Goal: Task Accomplishment & Management: Use online tool/utility

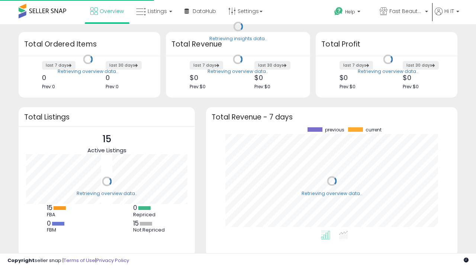
scroll to position [103, 237]
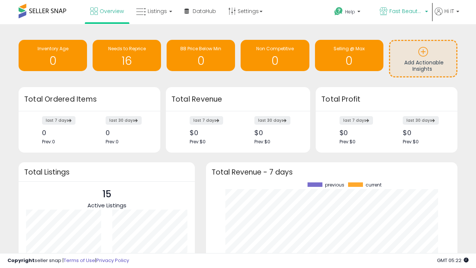
click at [403, 12] on span "Fast Beauty ([GEOGRAPHIC_DATA])" at bounding box center [405, 10] width 33 height 7
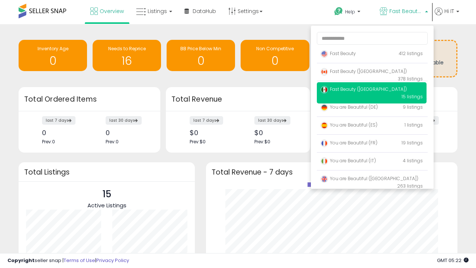
click at [372, 55] on p "Fast Beauty 412 listings" at bounding box center [372, 53] width 110 height 15
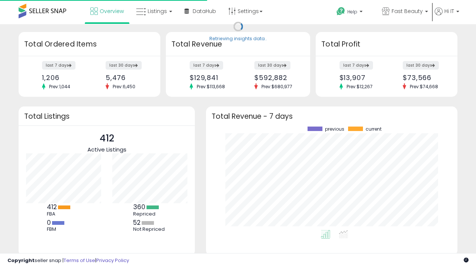
scroll to position [103, 237]
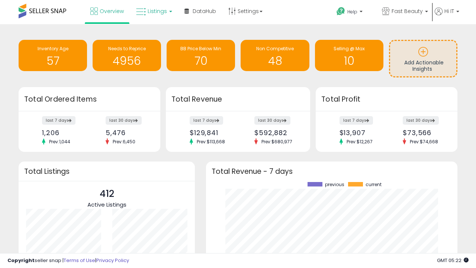
click at [153, 11] on span "Listings" at bounding box center [157, 10] width 19 height 7
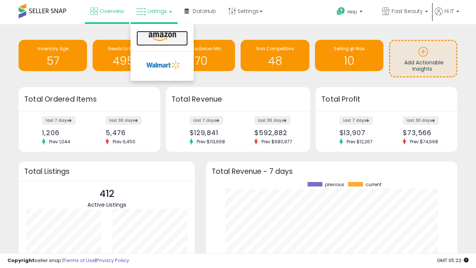
click at [161, 37] on icon at bounding box center [162, 37] width 32 height 10
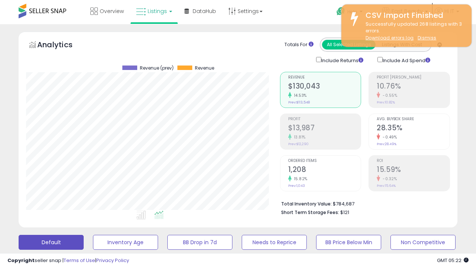
scroll to position [152, 254]
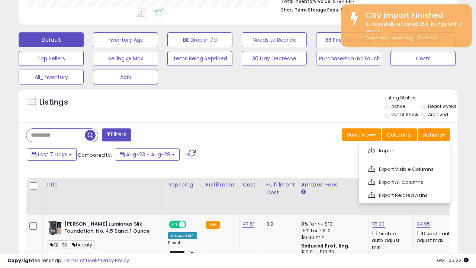
click at [372, 149] on span at bounding box center [371, 150] width 7 height 6
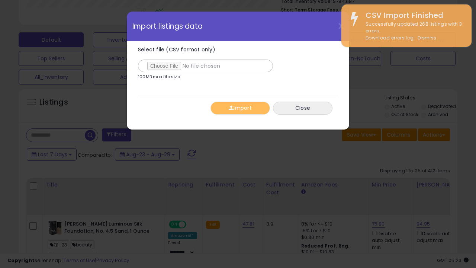
type input "**********"
click at [240, 108] on button "Import" at bounding box center [241, 108] width 60 height 13
